Goal: Check status: Check status

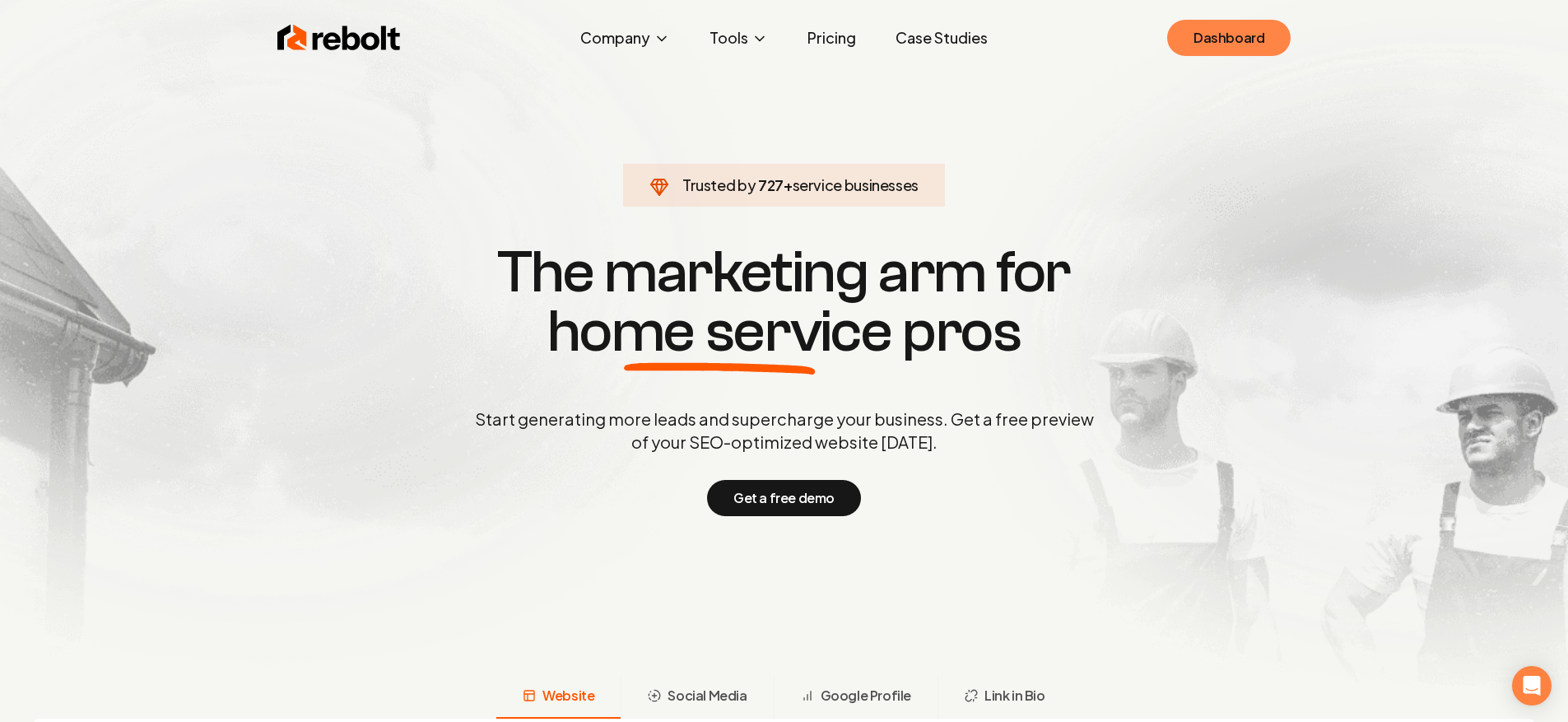
click at [1244, 42] on link "Dashboard" at bounding box center [1229, 38] width 123 height 36
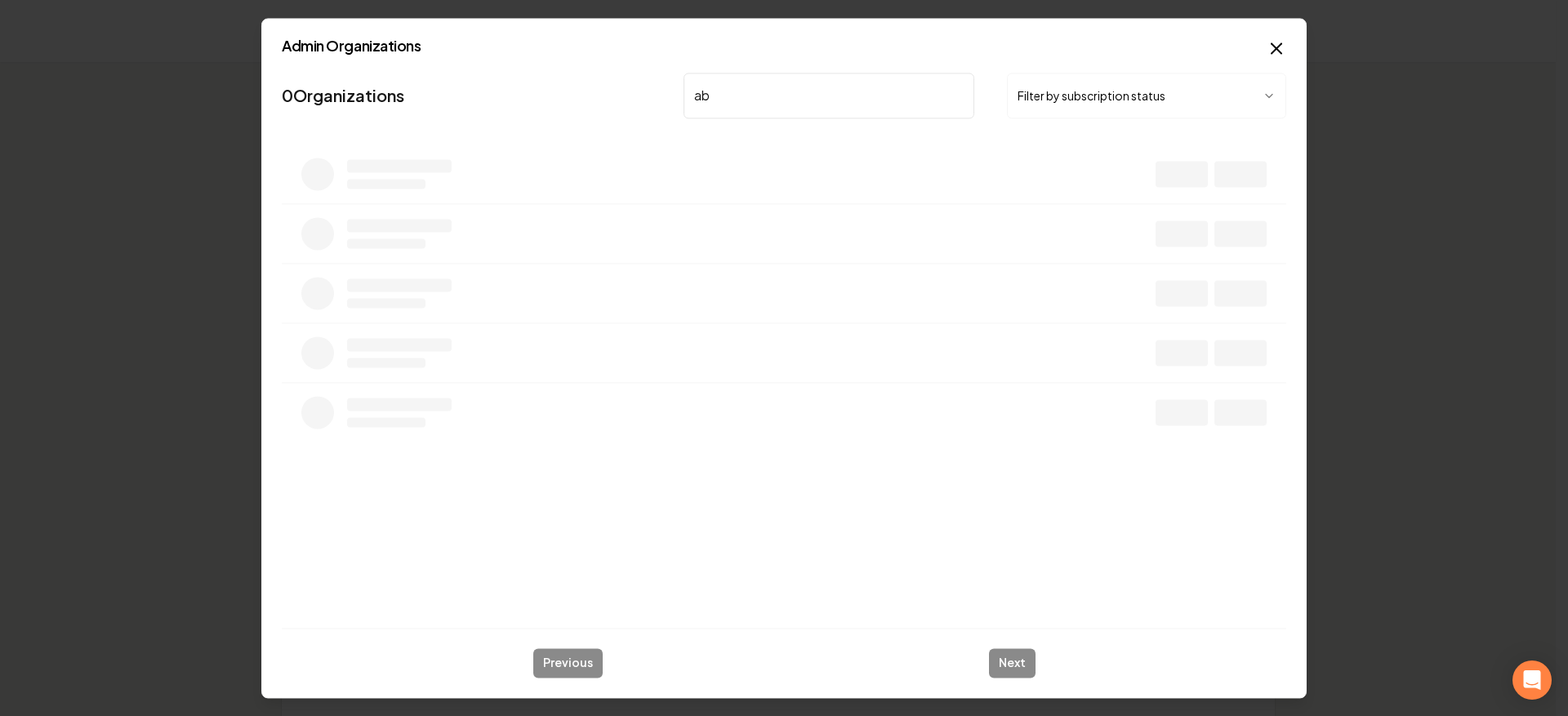
type input "abe"
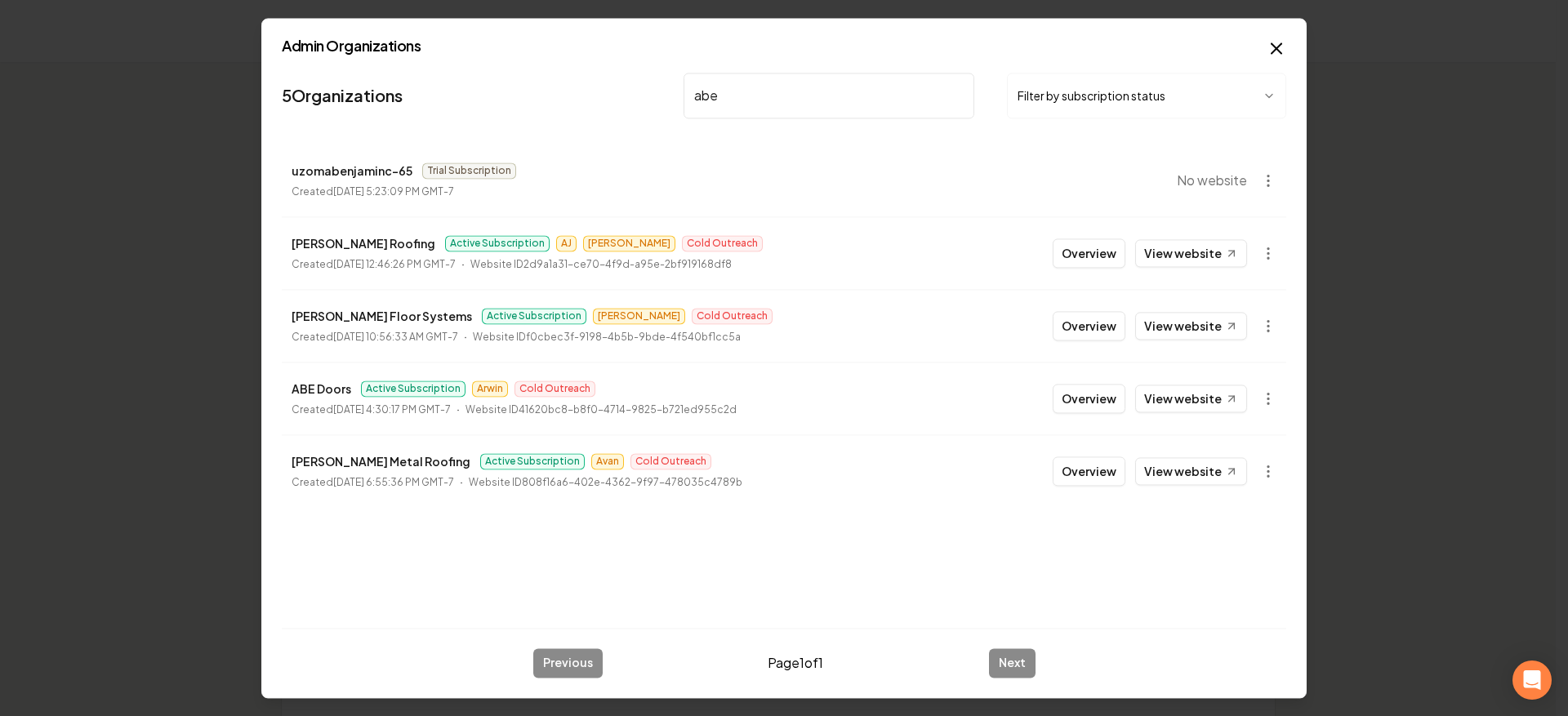
click at [1071, 398] on button "Overview" at bounding box center [1089, 398] width 73 height 29
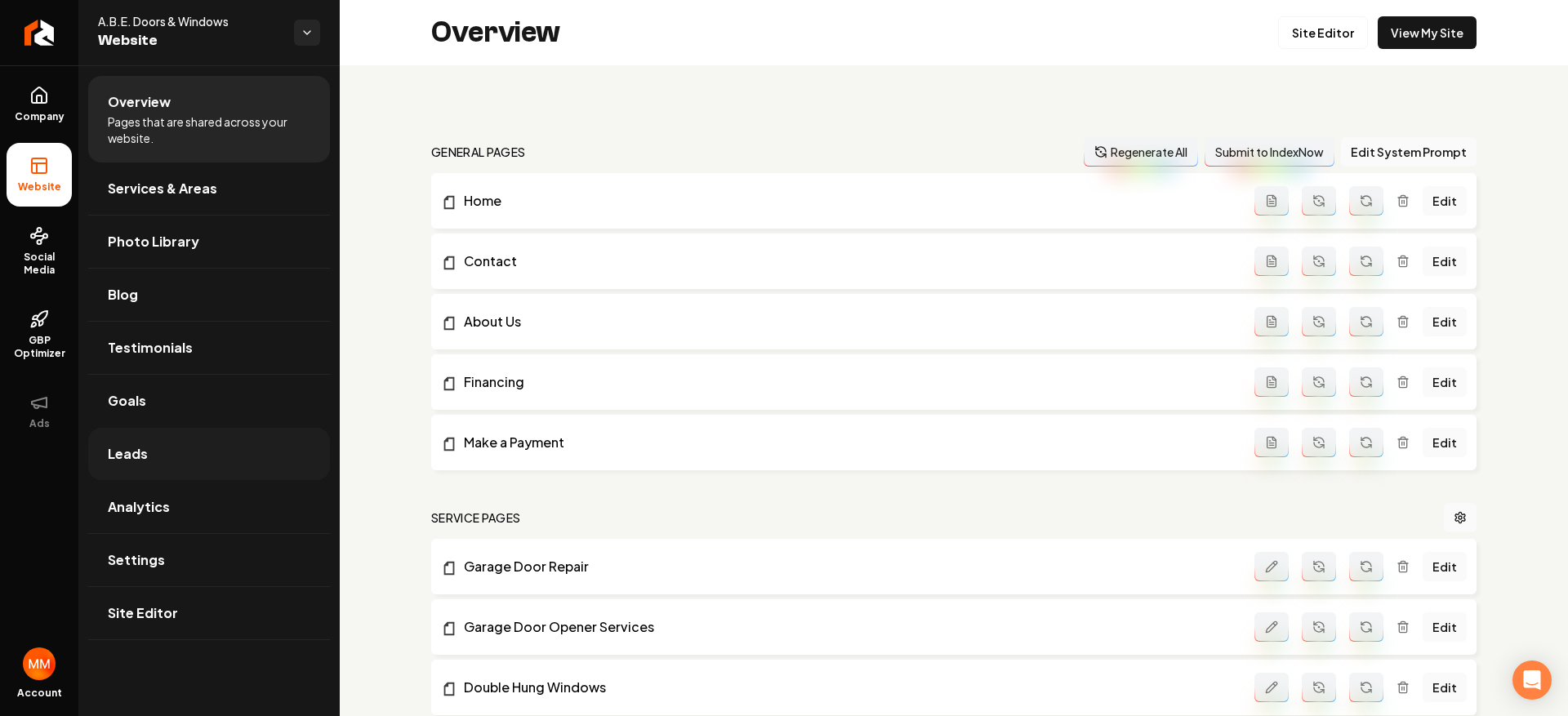
click at [202, 444] on link "Leads" at bounding box center [209, 454] width 242 height 52
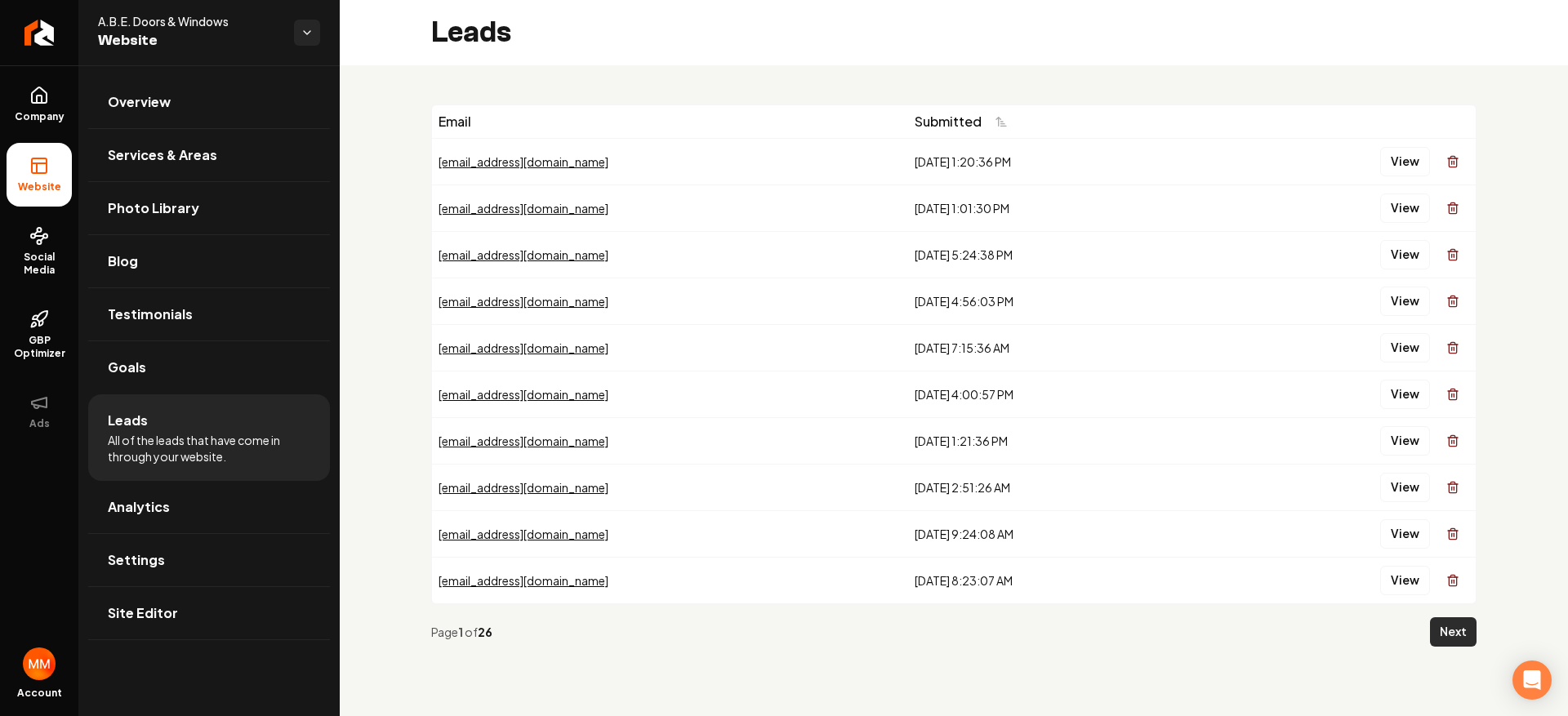
click at [1464, 633] on button "Next" at bounding box center [1454, 632] width 46 height 29
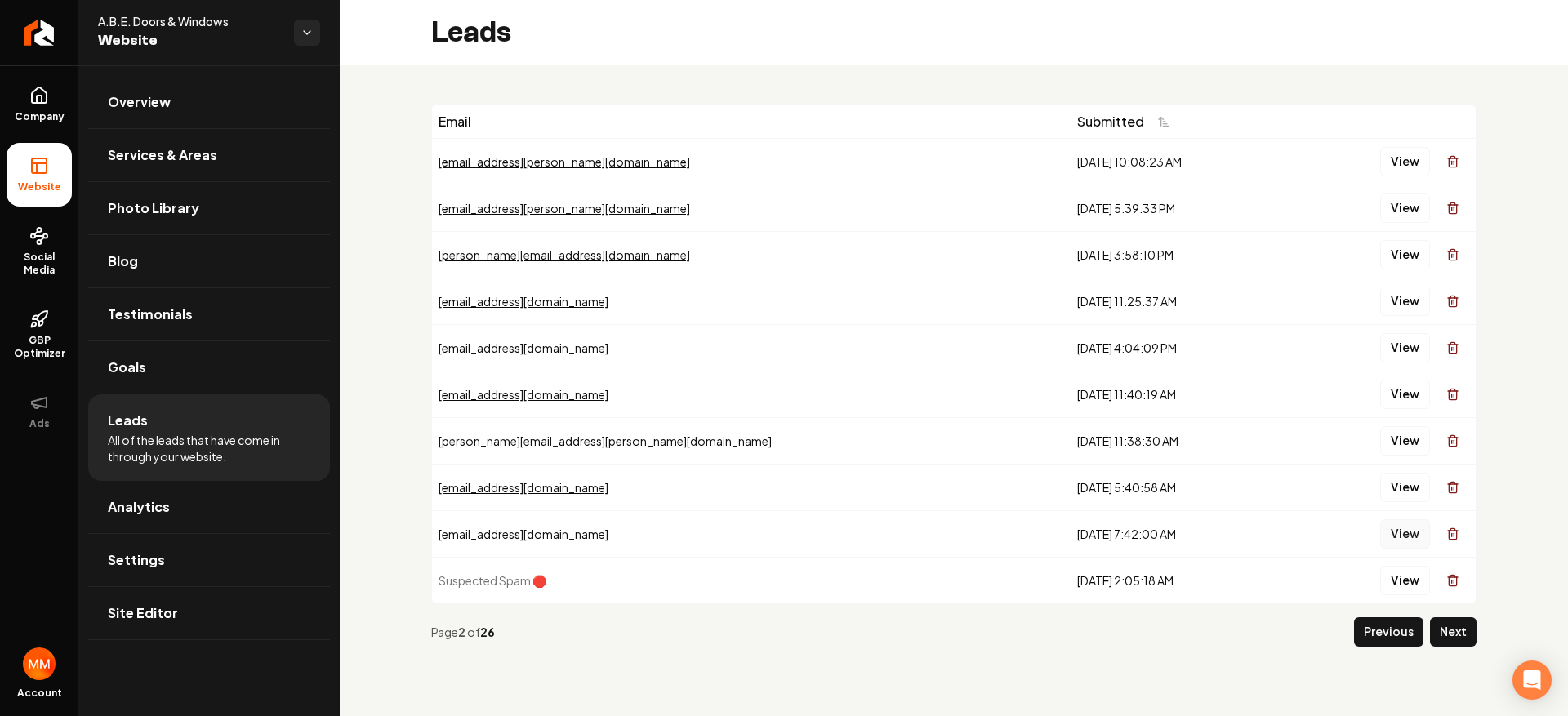
click at [1407, 535] on button "View" at bounding box center [1405, 534] width 50 height 29
click at [49, 28] on icon "Return to dashboard" at bounding box center [39, 33] width 26 height 26
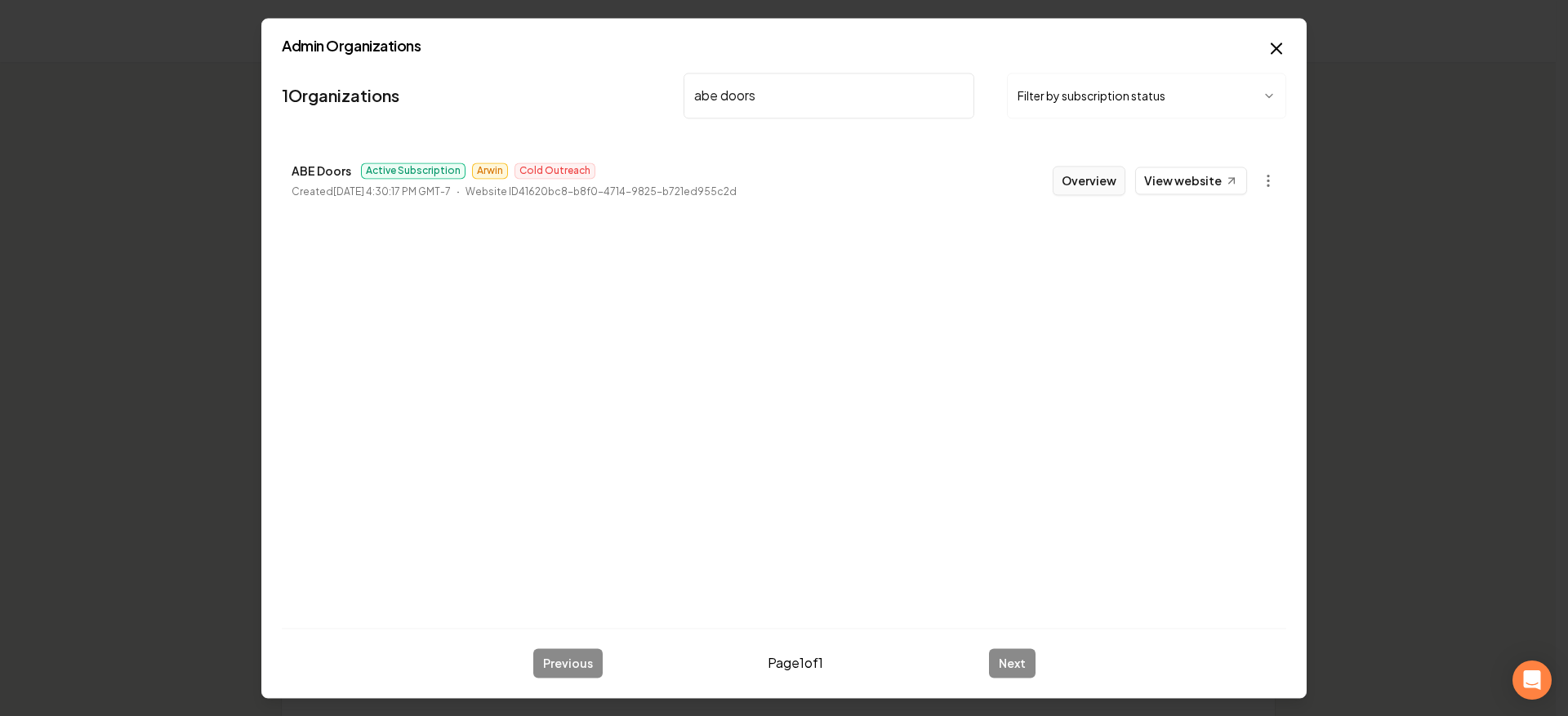
type input "abe doors"
click at [1078, 177] on button "Overview" at bounding box center [1089, 181] width 73 height 29
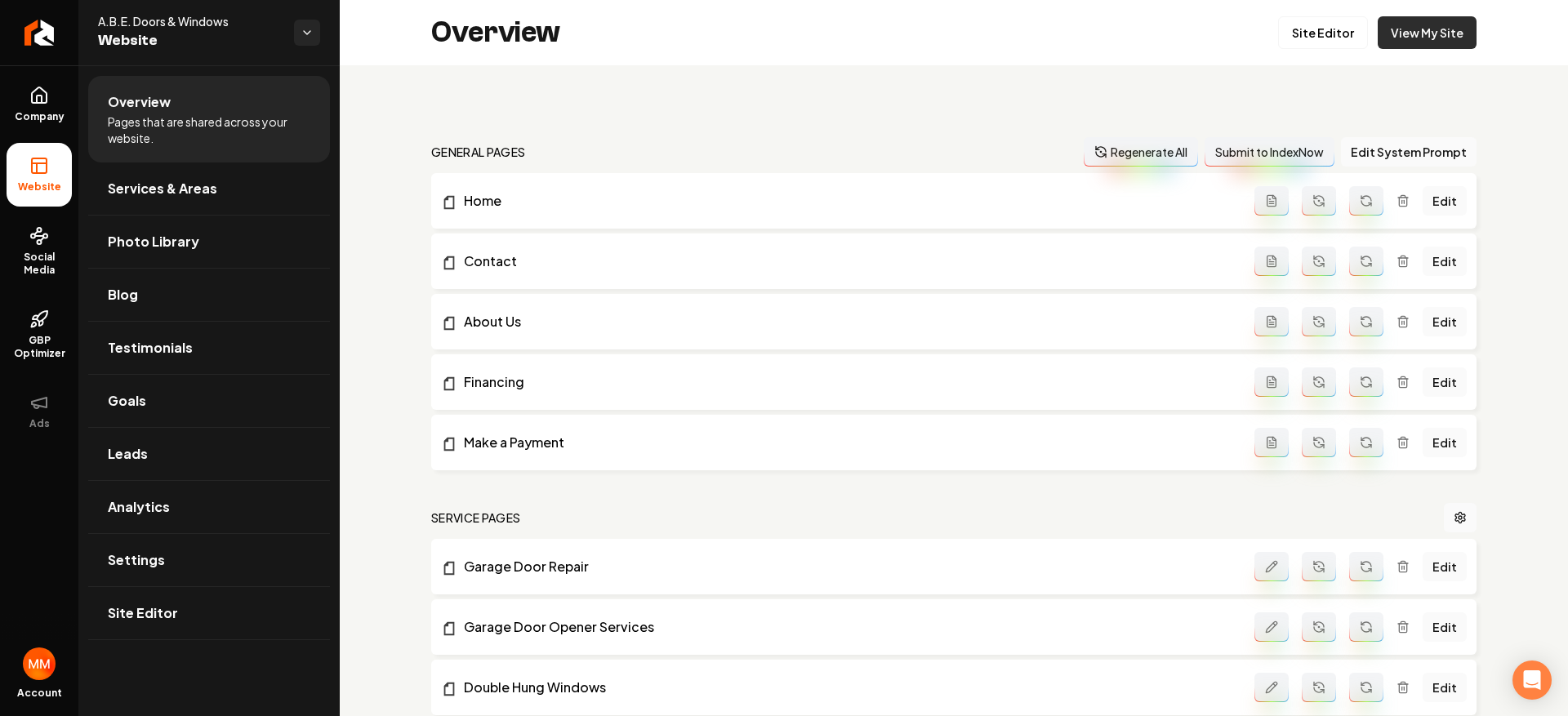
click at [1435, 32] on link "View My Site" at bounding box center [1427, 33] width 99 height 33
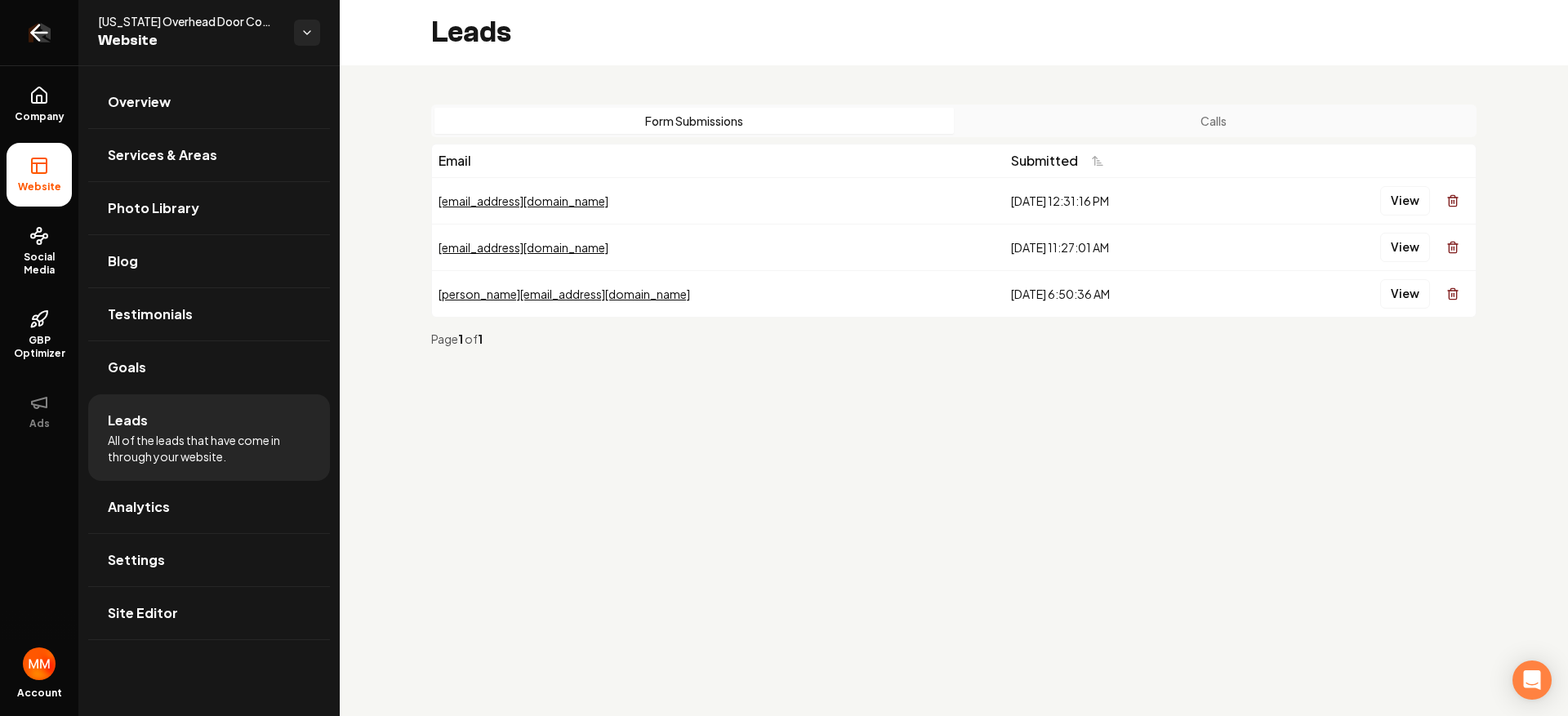
click at [38, 40] on icon "Return to dashboard" at bounding box center [39, 33] width 26 height 26
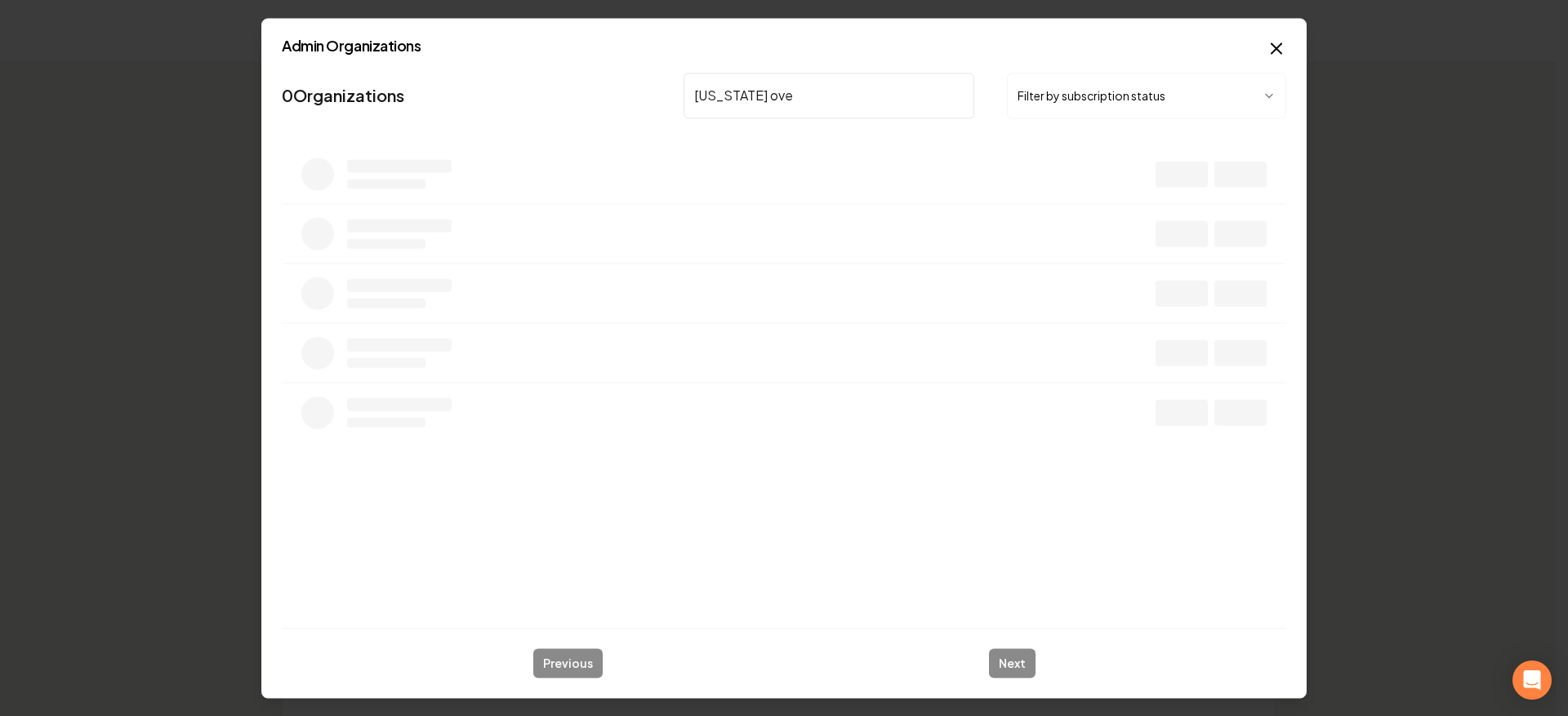
type input "colorado over"
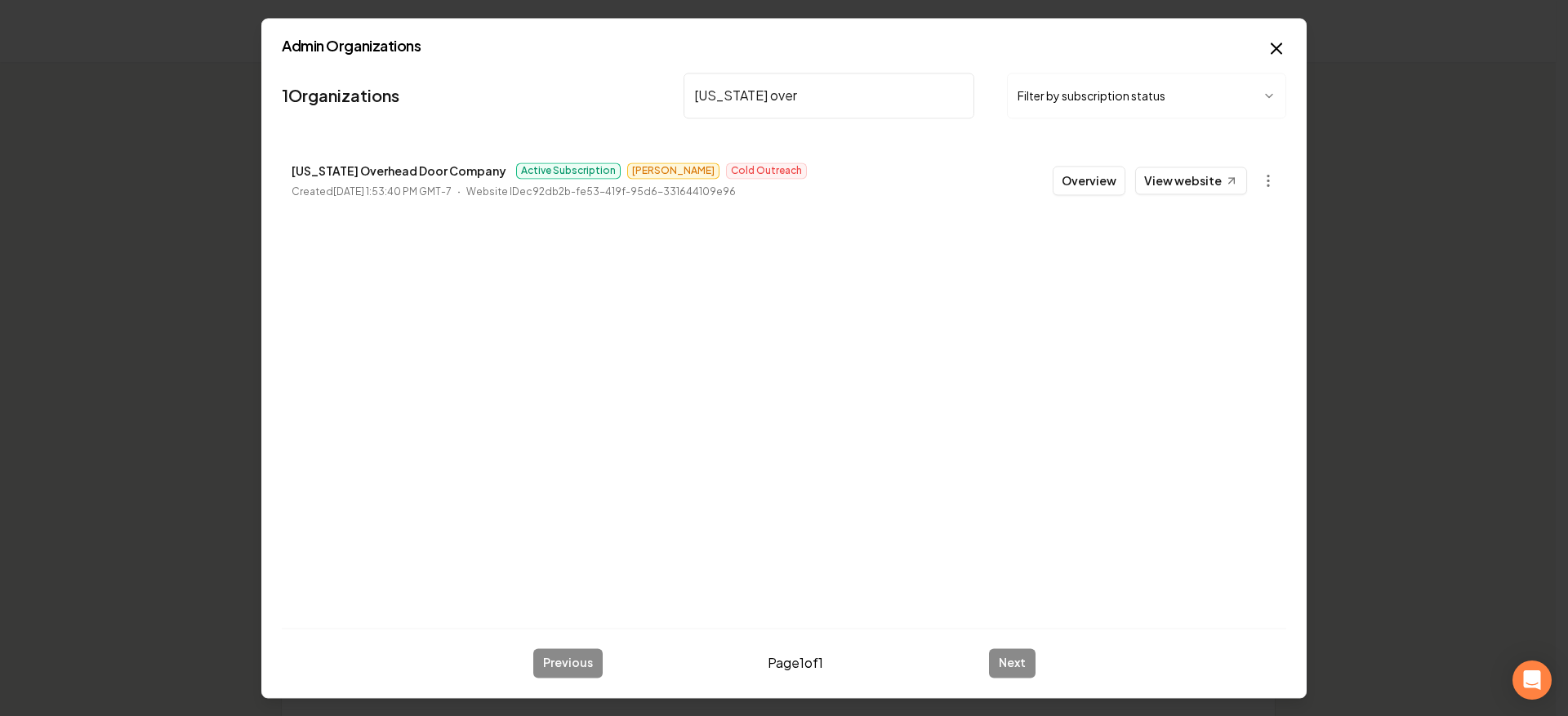
click at [1098, 177] on button "Overview" at bounding box center [1089, 181] width 73 height 29
click at [1098, 181] on th "Actions" at bounding box center [1149, 183] width 251 height 40
click at [1094, 181] on th "Actions" at bounding box center [1149, 183] width 251 height 40
click at [1078, 180] on th "Actions" at bounding box center [1149, 183] width 251 height 40
click at [1082, 180] on th "Actions" at bounding box center [1149, 183] width 251 height 40
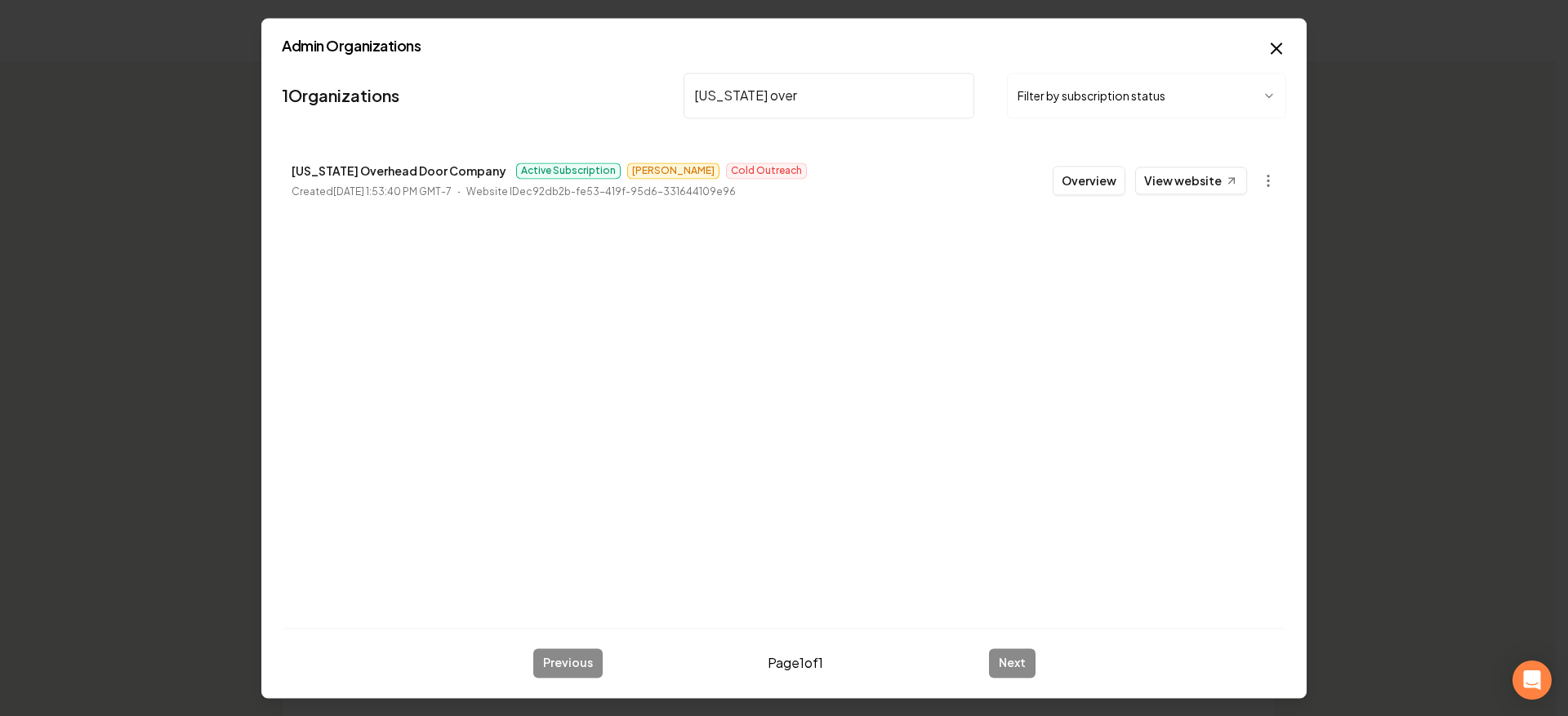
click at [1082, 180] on th "Actions" at bounding box center [1149, 183] width 251 height 40
click at [1122, 184] on th "Actions" at bounding box center [1149, 183] width 251 height 40
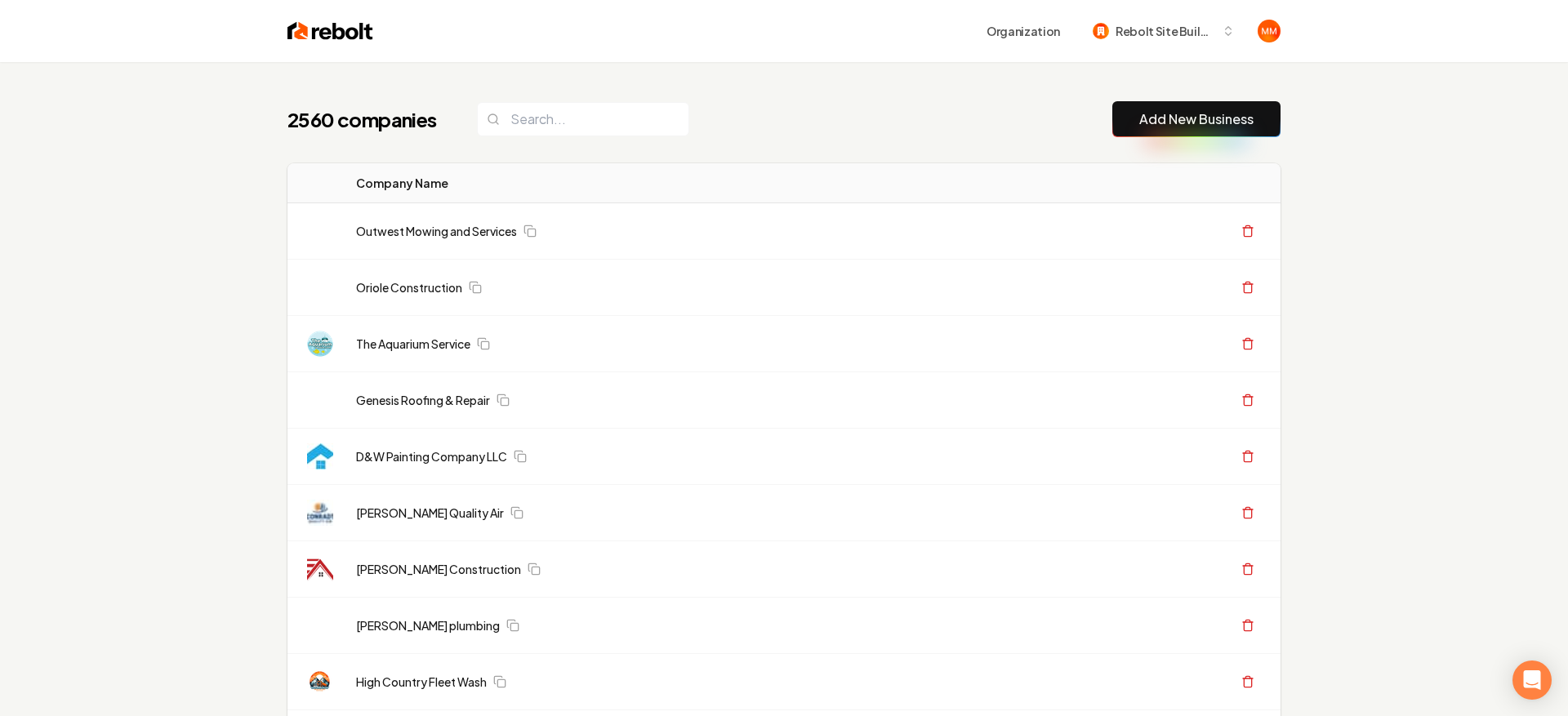
click at [1098, 185] on th "Actions" at bounding box center [1155, 183] width 251 height 40
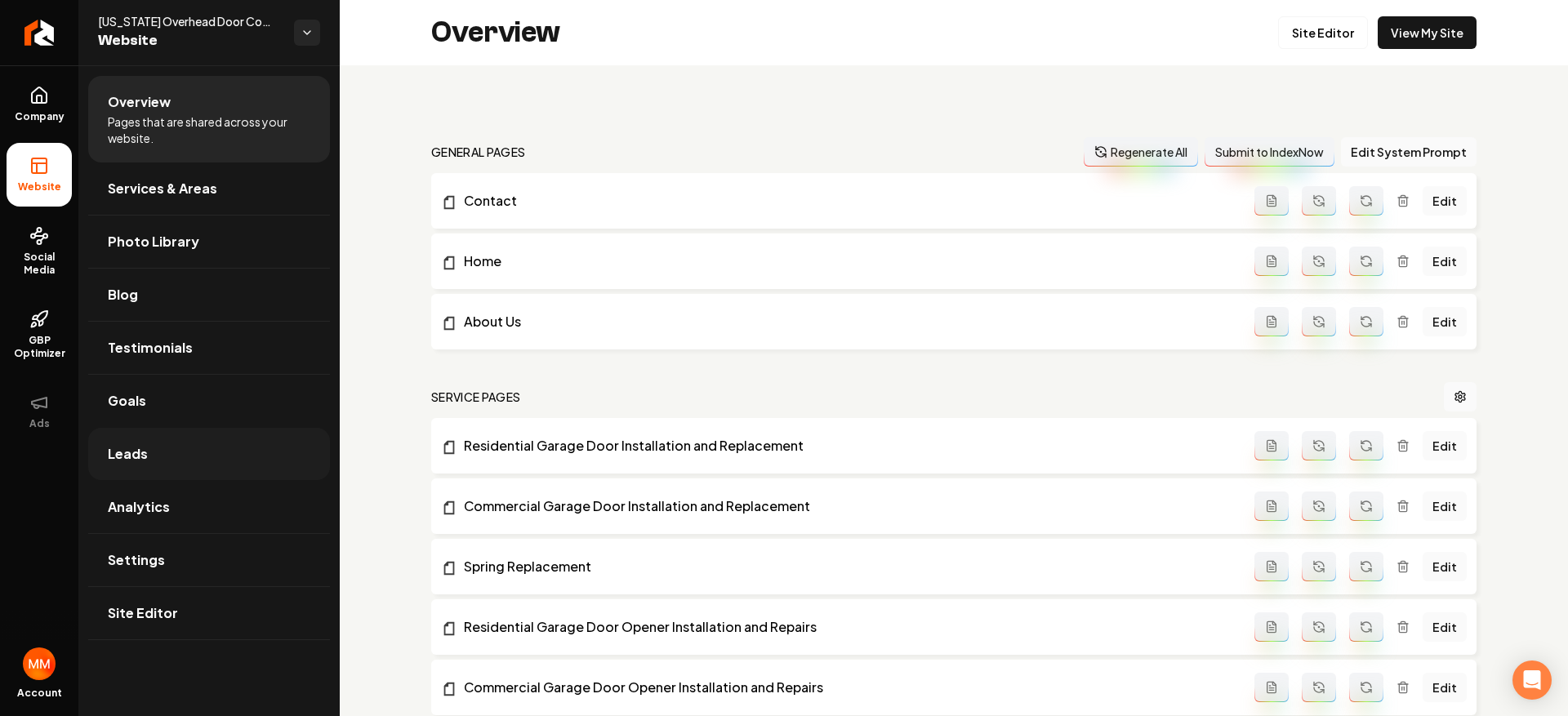
click at [247, 450] on link "Leads" at bounding box center [209, 454] width 242 height 52
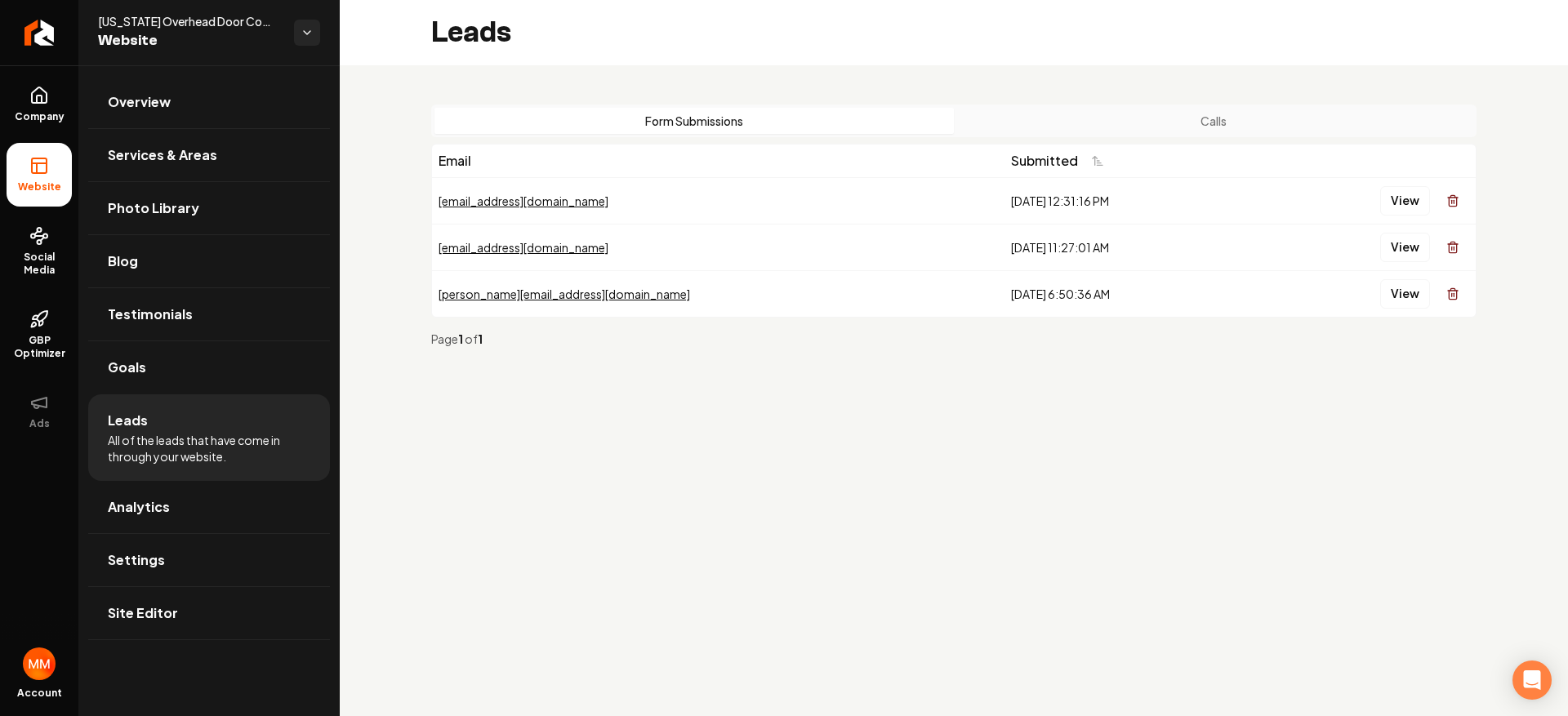
click at [1226, 123] on button "Calls" at bounding box center [1214, 120] width 520 height 26
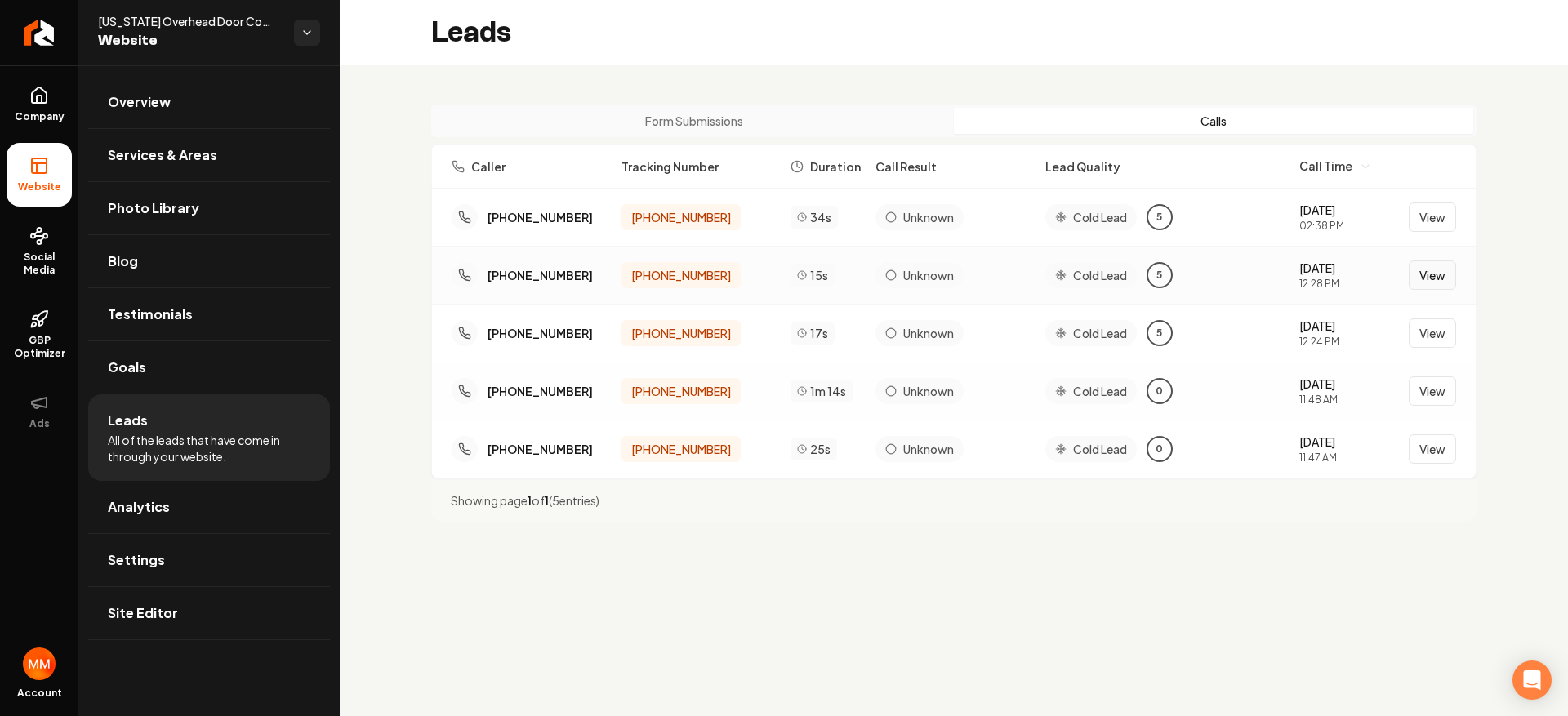
click at [1418, 273] on button "View" at bounding box center [1432, 275] width 47 height 29
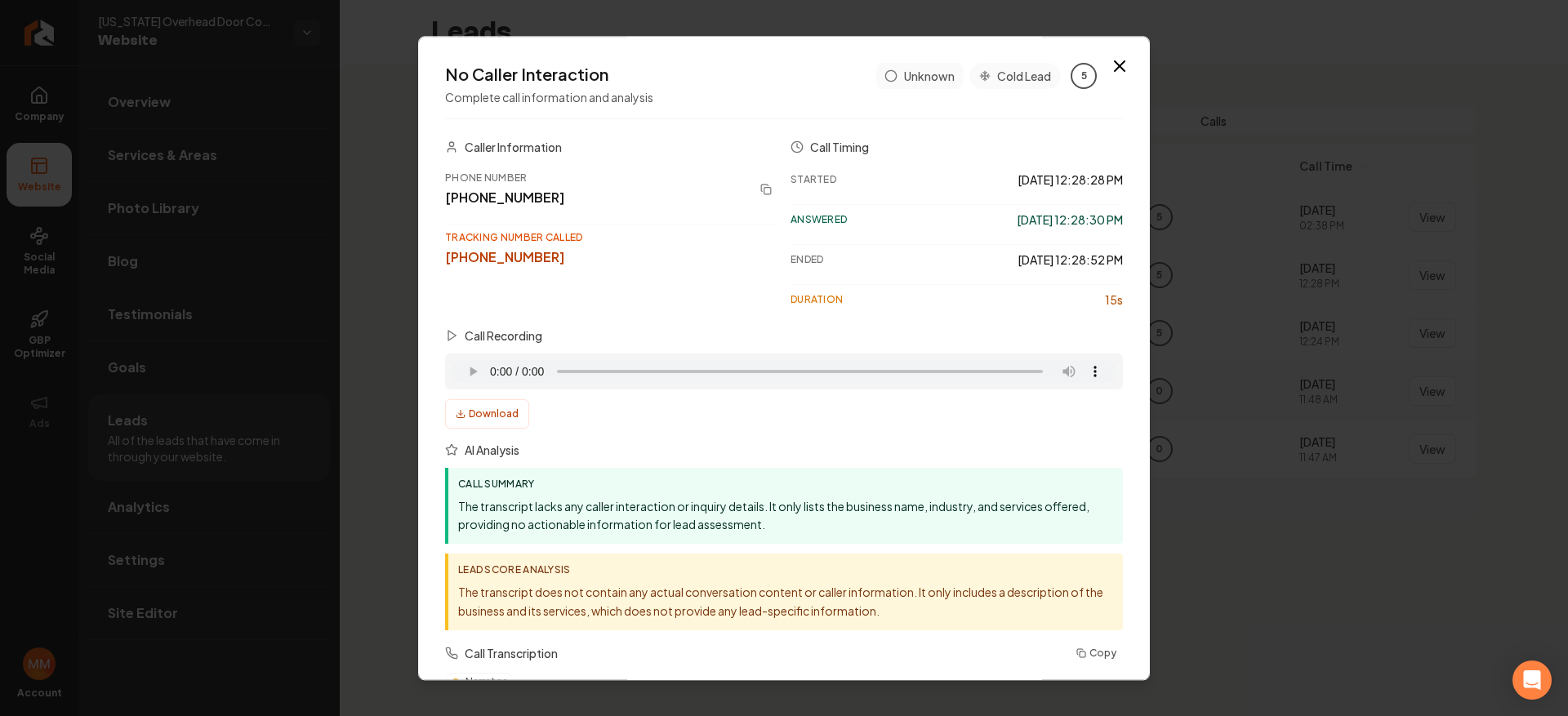
drag, startPoint x: 1250, startPoint y: 375, endPoint x: 1224, endPoint y: 379, distance: 26.3
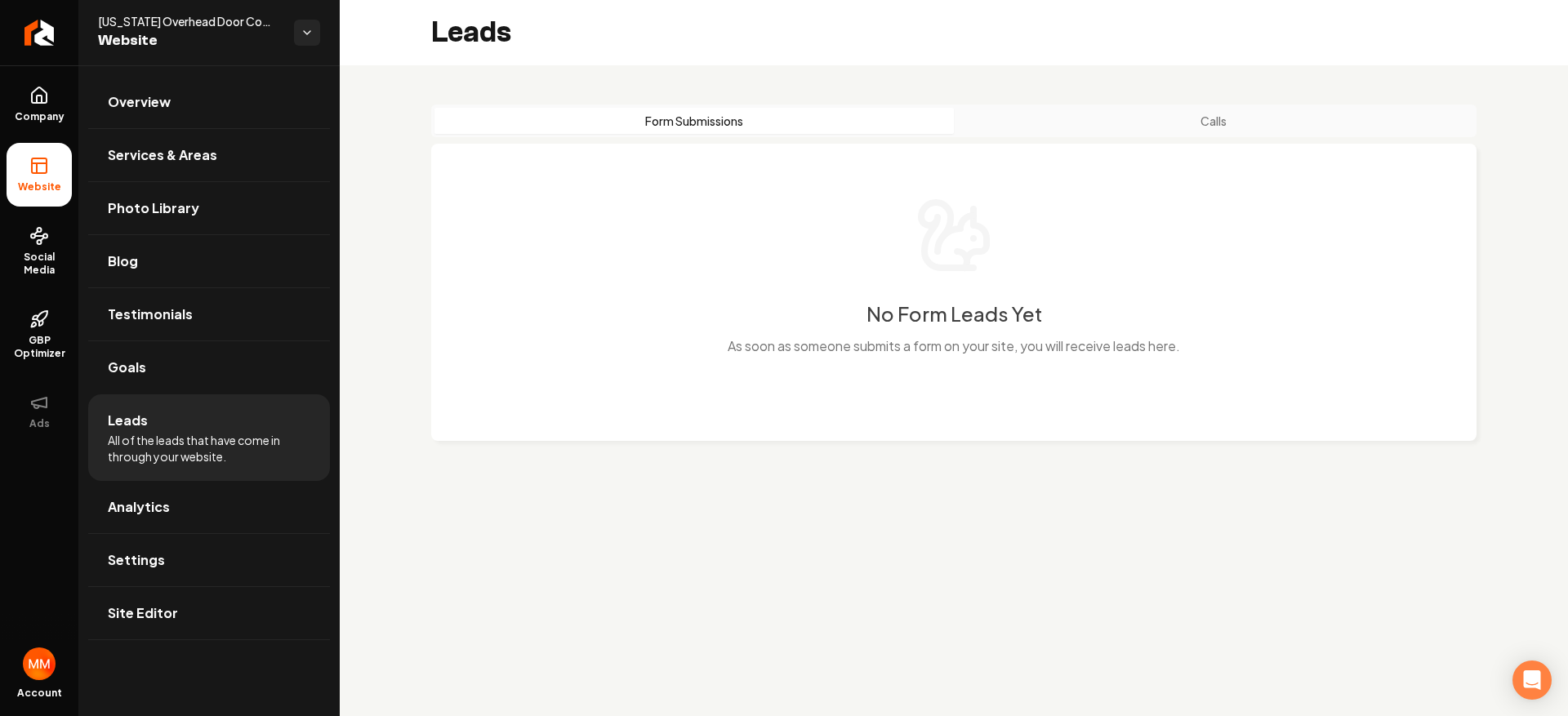
click at [747, 121] on button "Form Submissions" at bounding box center [694, 120] width 520 height 26
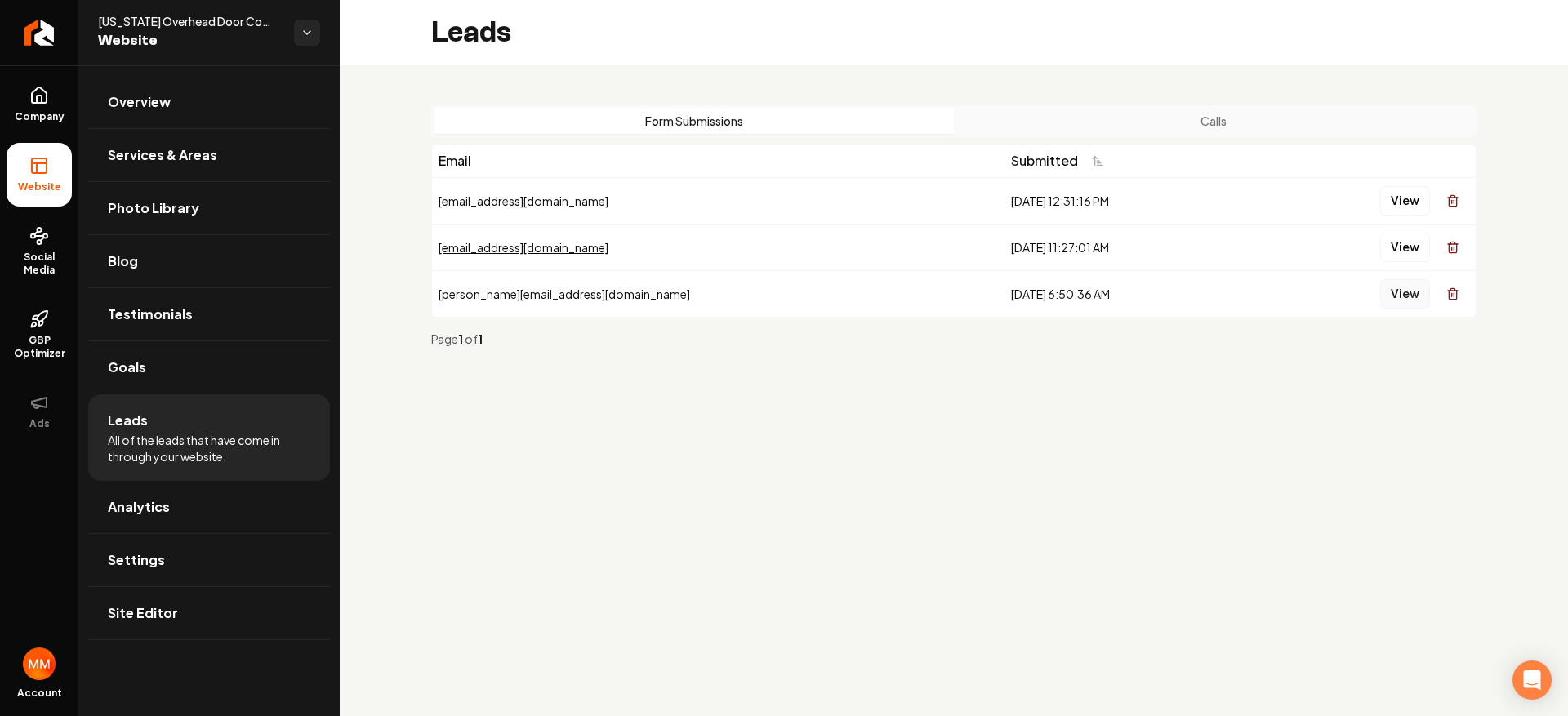
click at [1387, 279] on button "View" at bounding box center [1405, 294] width 50 height 29
click at [1398, 257] on button "View" at bounding box center [1405, 248] width 50 height 29
click at [1392, 189] on button "View" at bounding box center [1405, 201] width 50 height 29
